Goal: Information Seeking & Learning: Learn about a topic

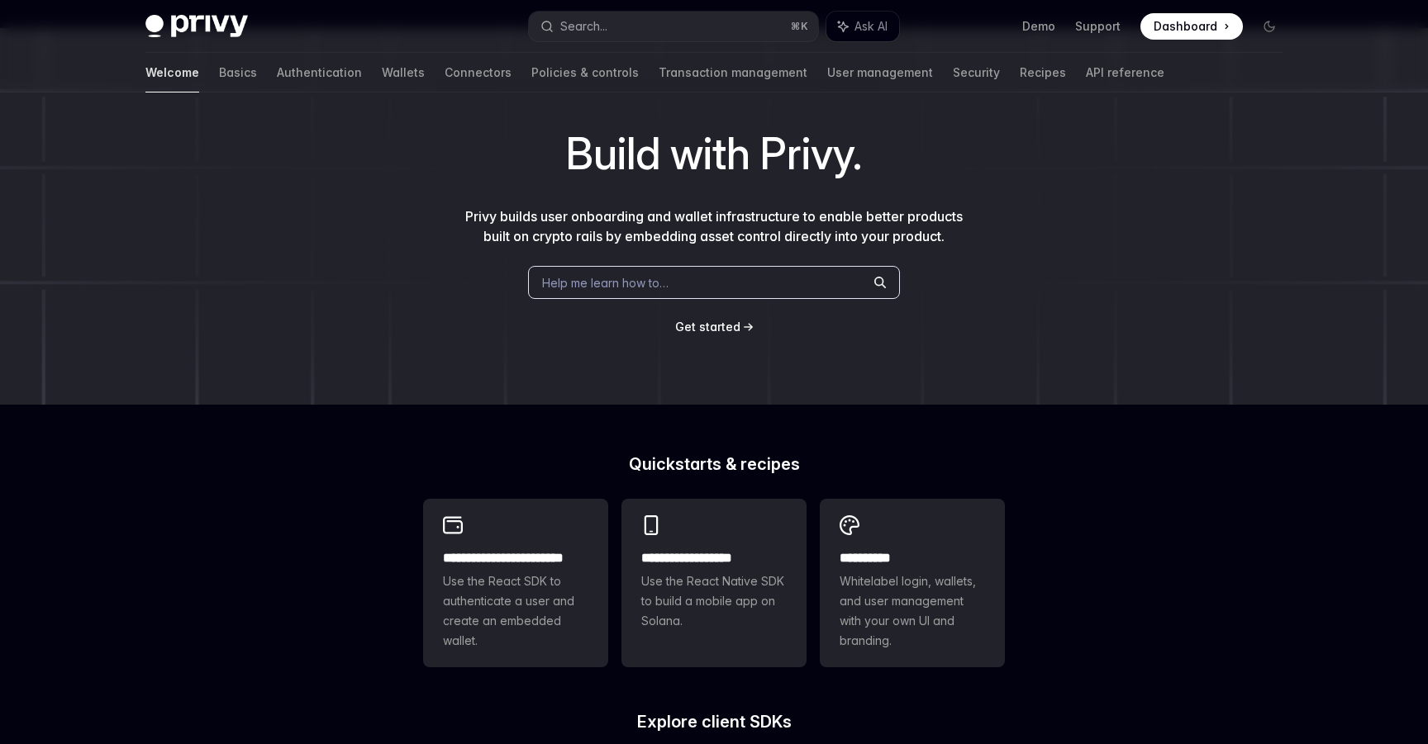
scroll to position [67, 0]
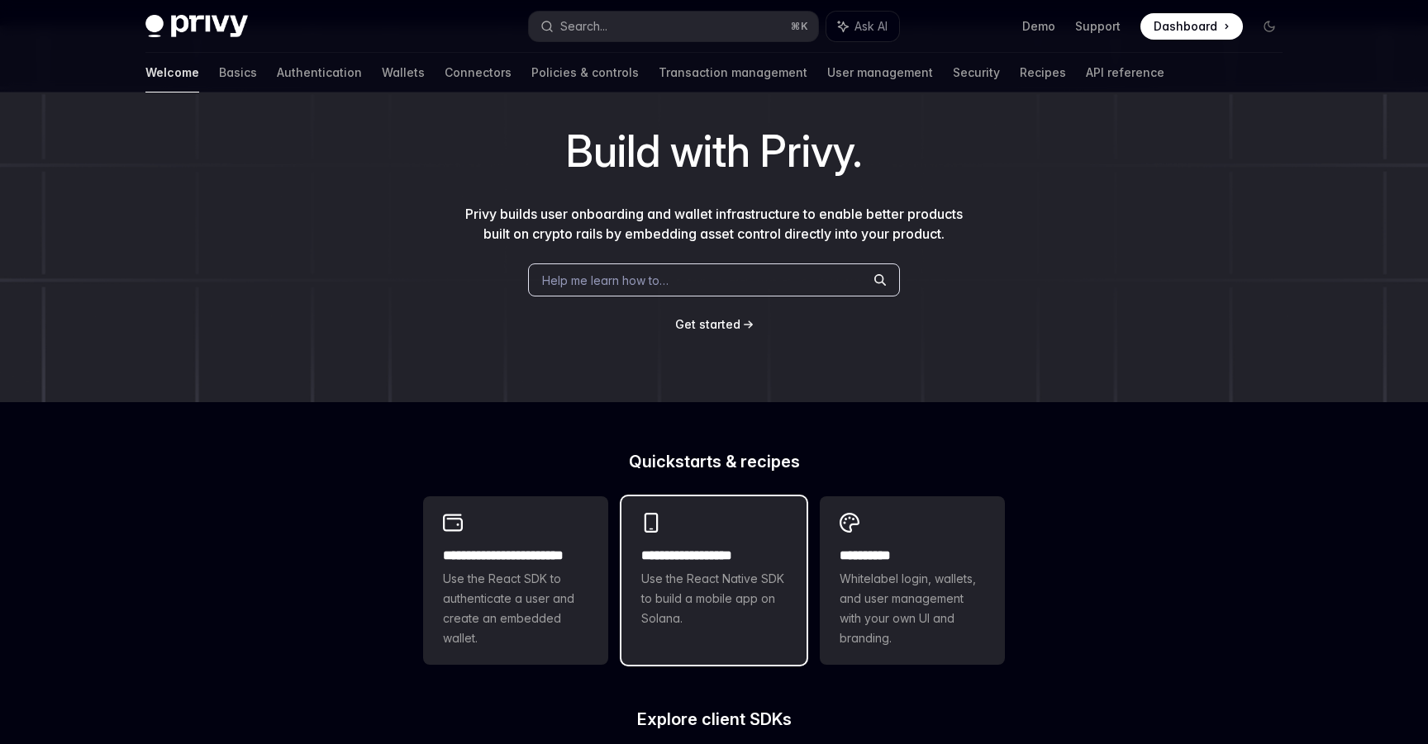
click at [688, 557] on h2 "**********" at bounding box center [713, 556] width 145 height 20
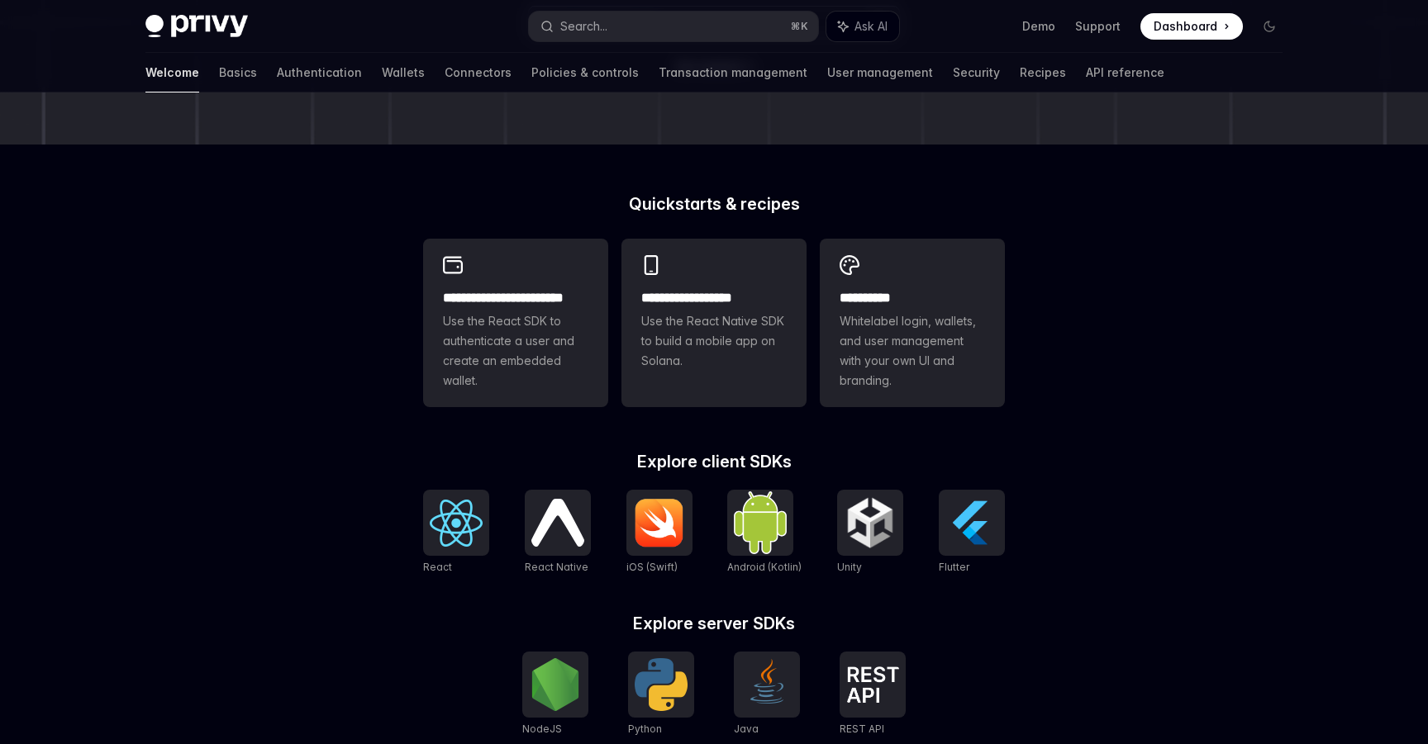
scroll to position [326, 0]
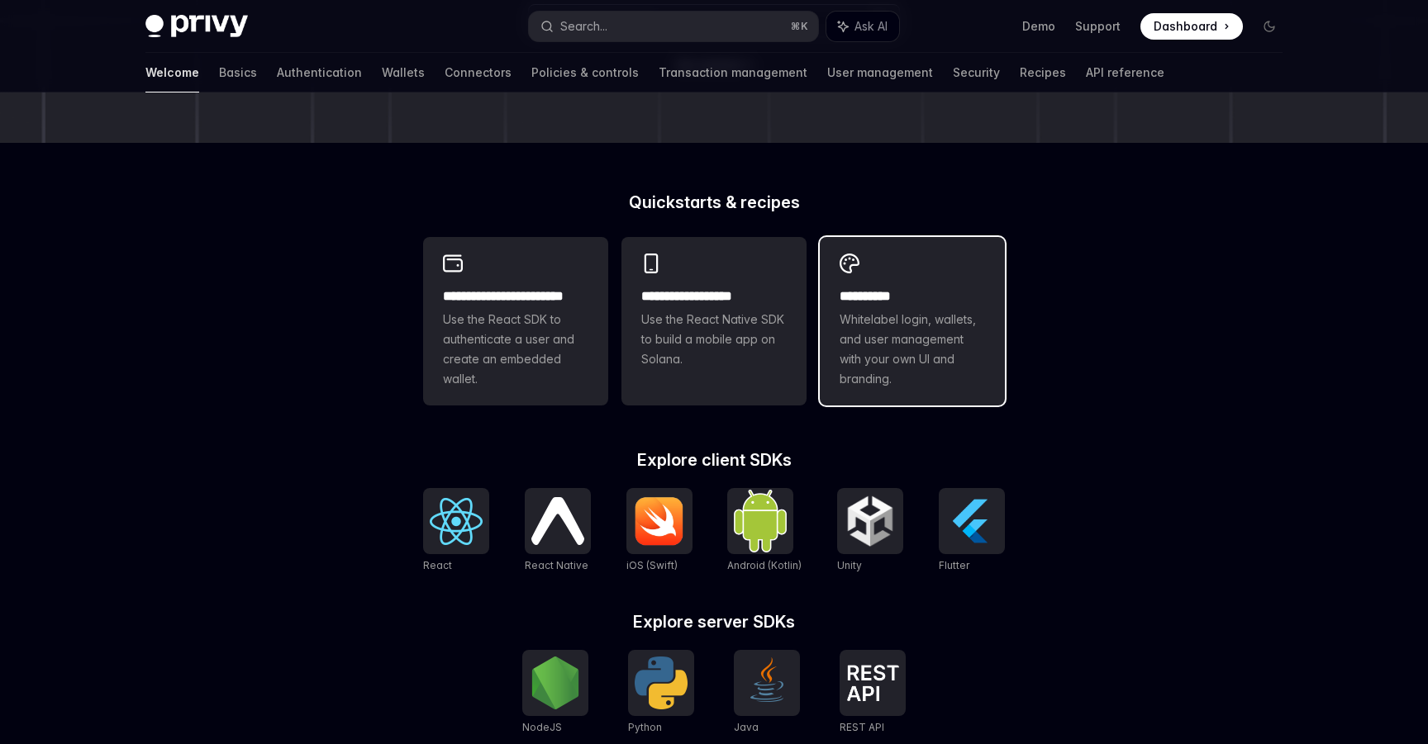
click at [893, 382] on span "Whitelabel login, wallets, and user management with your own UI and branding." at bounding box center [911, 349] width 145 height 79
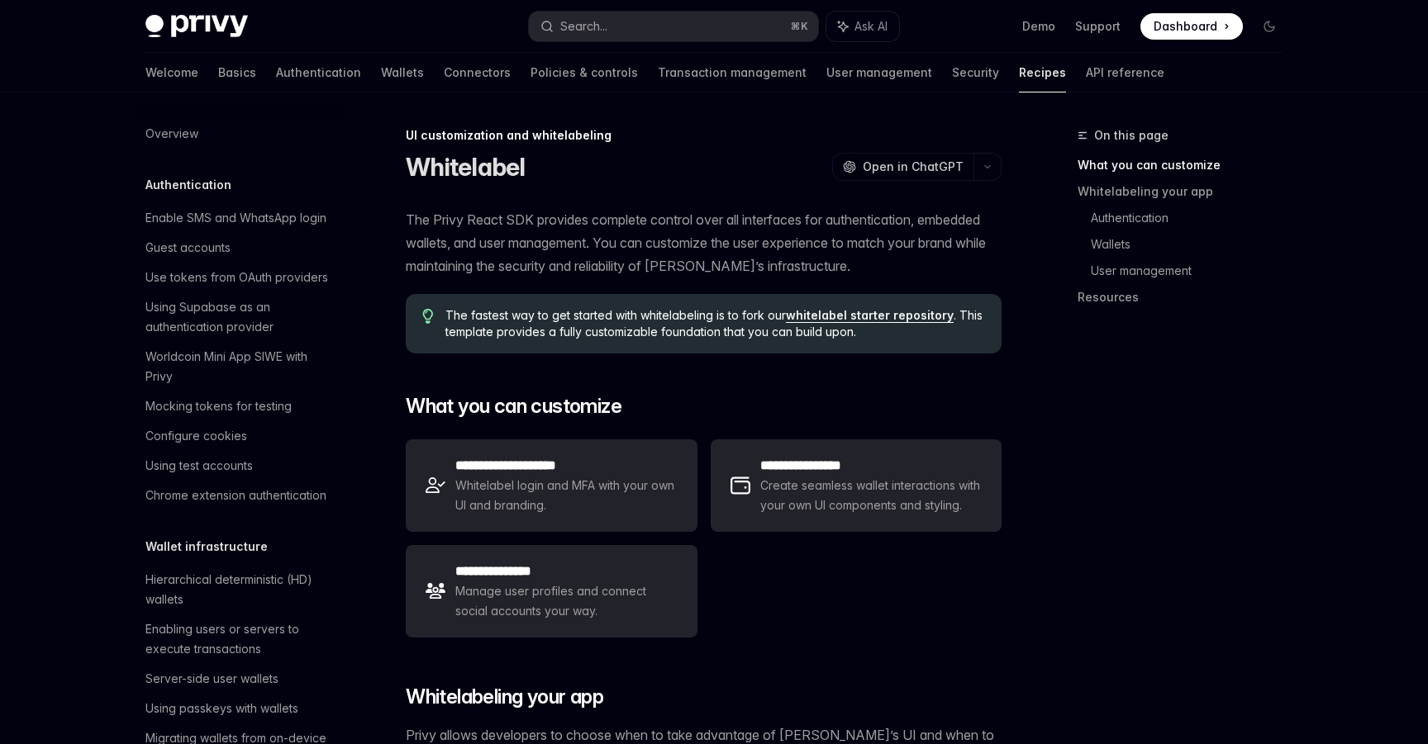
scroll to position [632, 0]
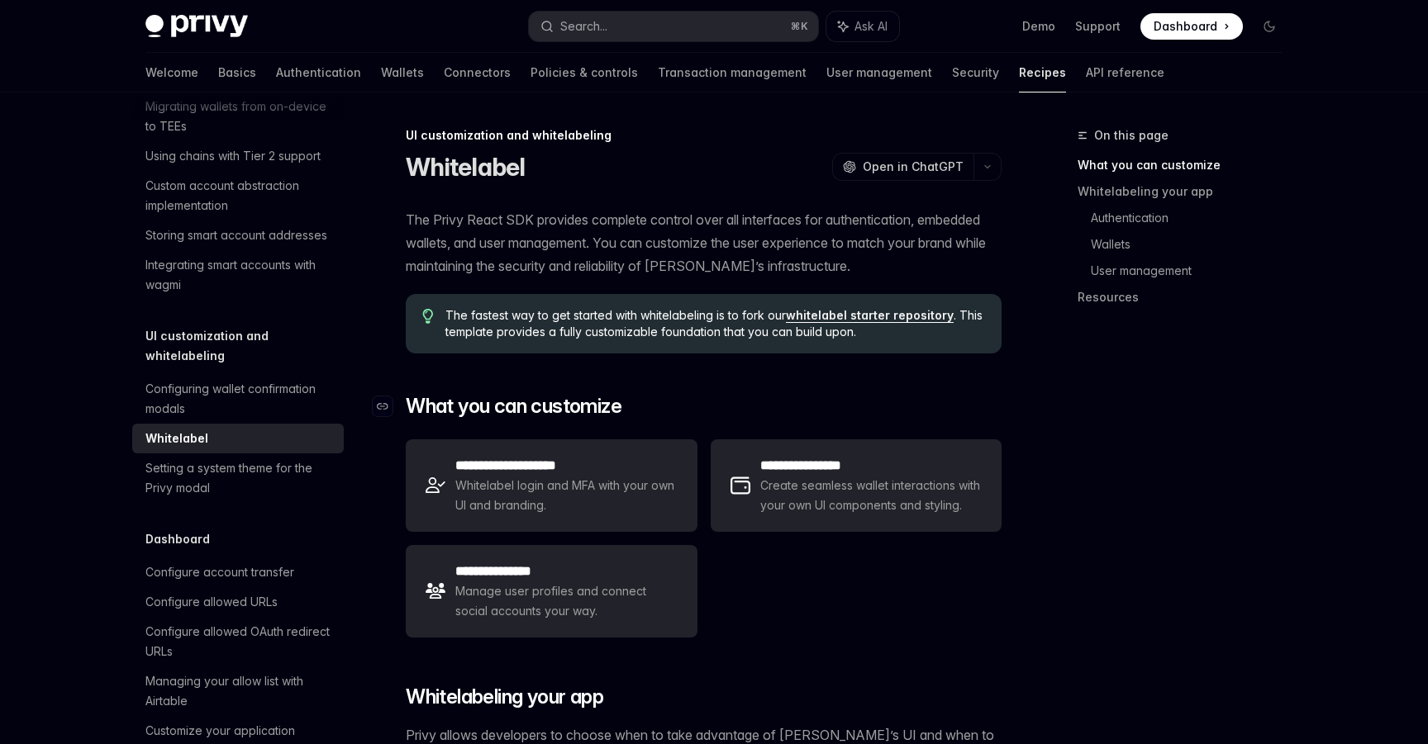
type textarea "*"
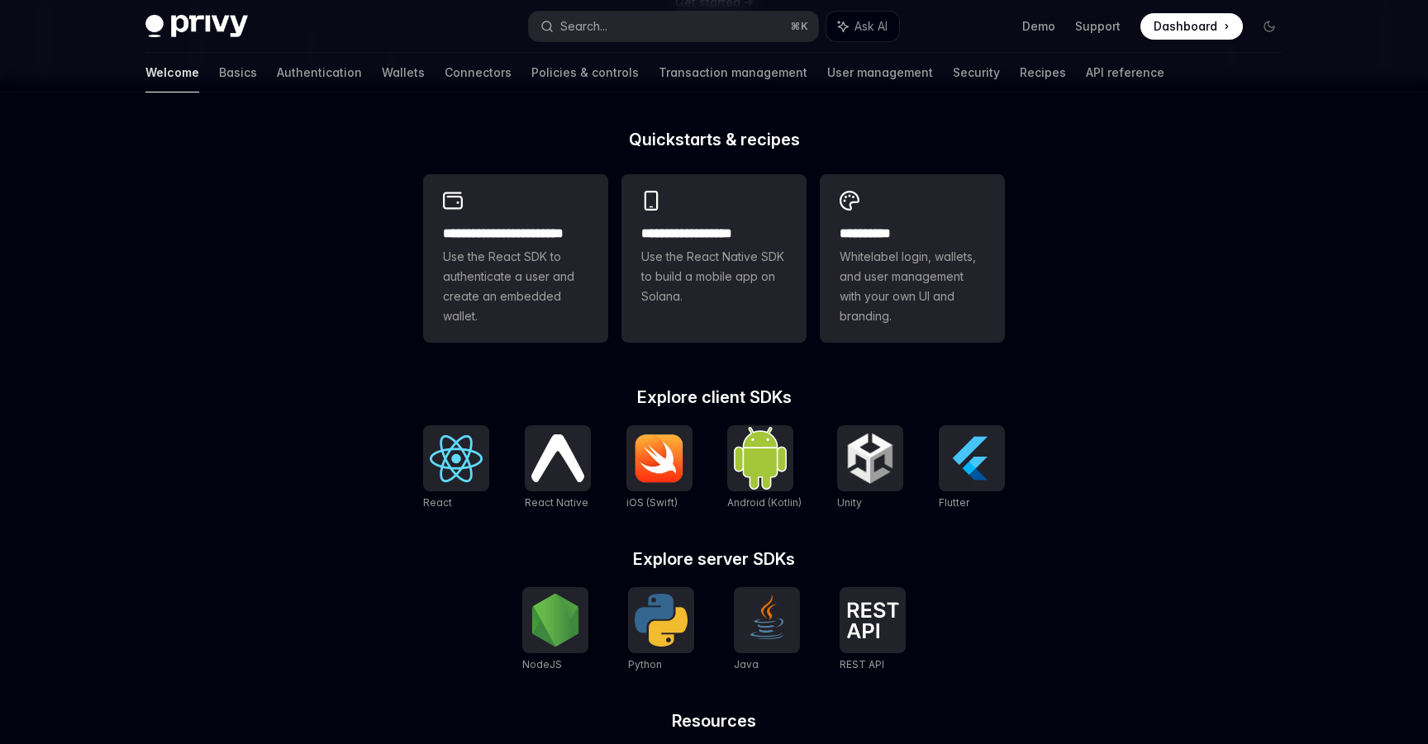
scroll to position [386, 0]
